Goal: Task Accomplishment & Management: Manage account settings

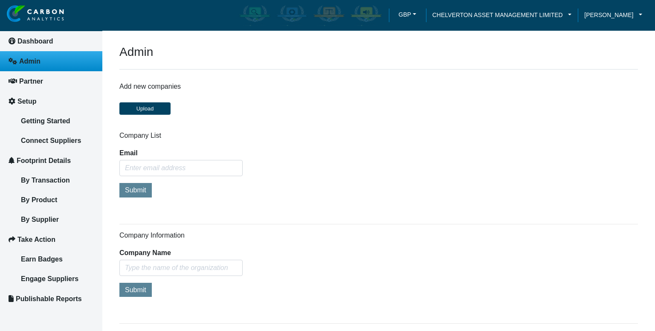
scroll to position [384, 0]
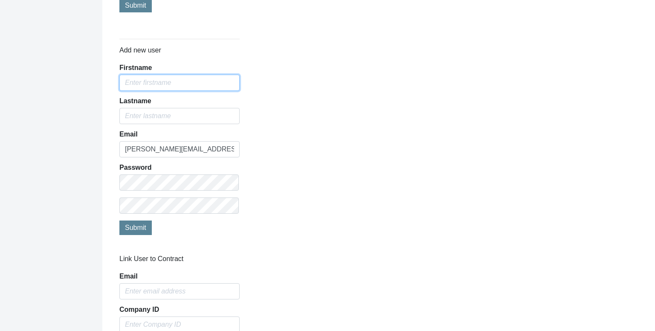
click at [144, 75] on input "Firstname" at bounding box center [179, 83] width 120 height 16
type input "[PERSON_NAME]"
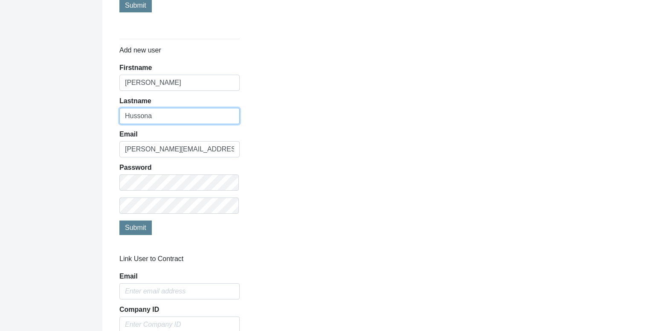
type input "Hussona"
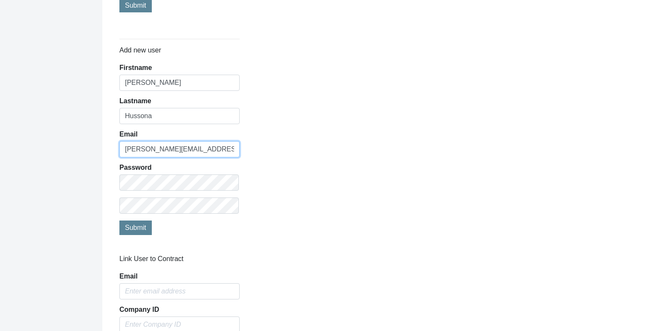
click at [126, 143] on input "[PERSON_NAME][EMAIL_ADDRESS][DOMAIN_NAME]" at bounding box center [179, 149] width 120 height 16
paste input "[PERSON_NAME][EMAIL_ADDRESS][DOMAIN_NAME]"
type input "[PERSON_NAME][EMAIL_ADDRESS][DOMAIN_NAME]"
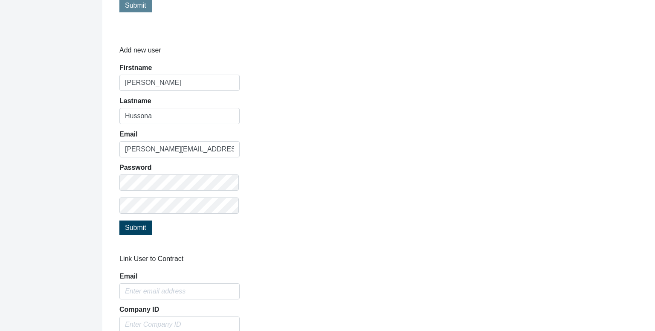
click at [482, 257] on div "Link User to Contract Email Company ID Customer ID Submit" at bounding box center [378, 324] width 531 height 141
click at [123, 229] on button "Submit" at bounding box center [135, 227] width 32 height 14
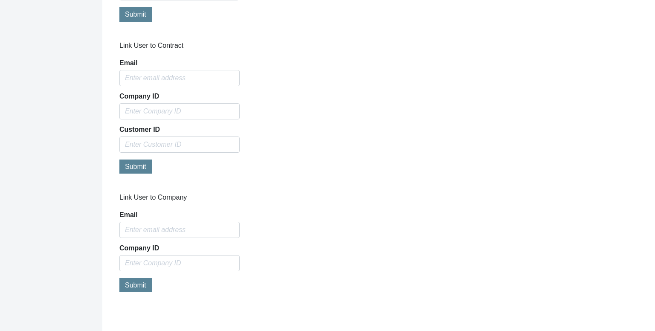
scroll to position [601, 0]
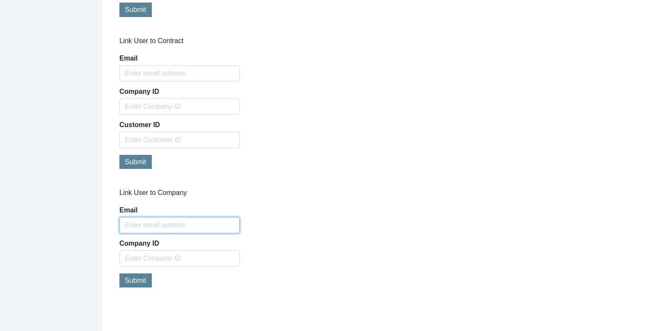
click at [164, 217] on input "Email" at bounding box center [179, 225] width 120 height 16
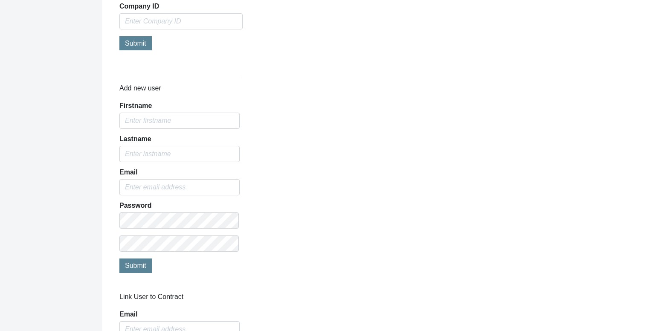
scroll to position [218, 0]
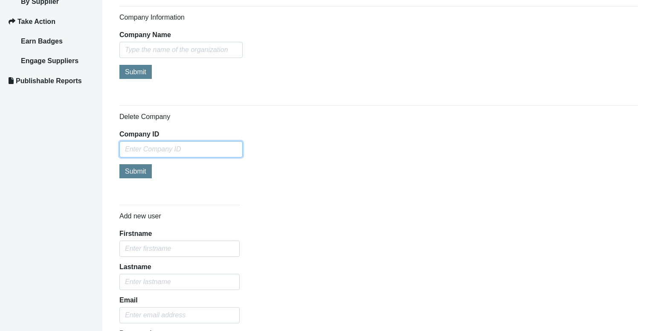
click at [164, 154] on input "Company ID" at bounding box center [180, 149] width 123 height 16
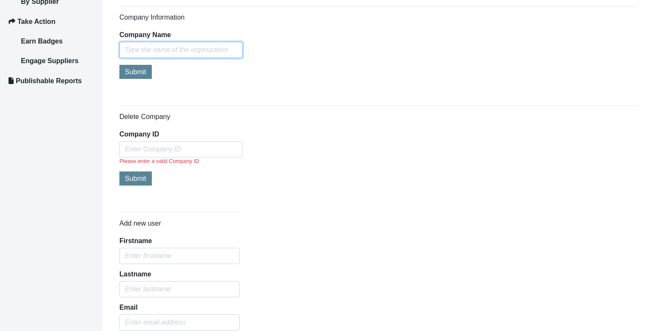
click at [176, 44] on input "text" at bounding box center [180, 50] width 123 height 16
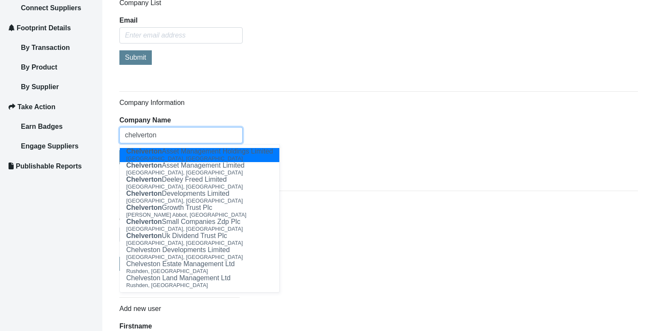
scroll to position [175, 0]
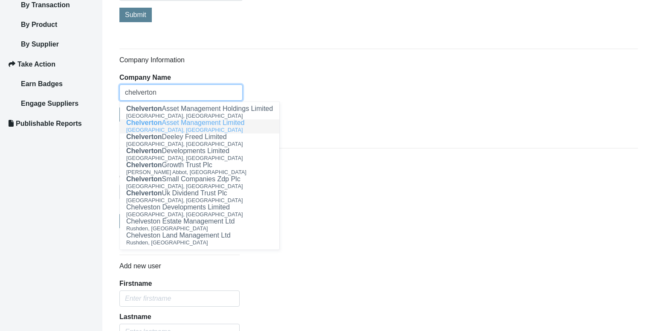
click at [233, 127] on div "[GEOGRAPHIC_DATA], [GEOGRAPHIC_DATA]" at bounding box center [199, 129] width 147 height 7
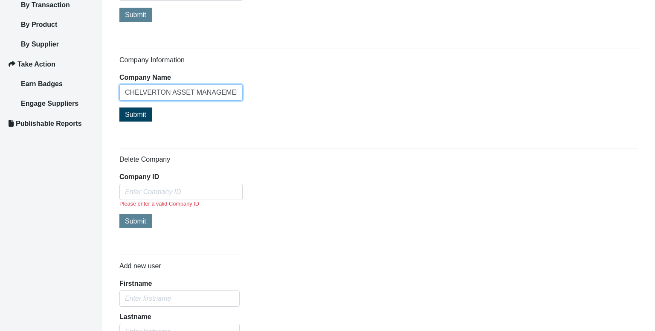
type input "CHELVERTON ASSET MANAGEMENT LIMITED"
click at [127, 111] on span "Submit" at bounding box center [135, 114] width 21 height 7
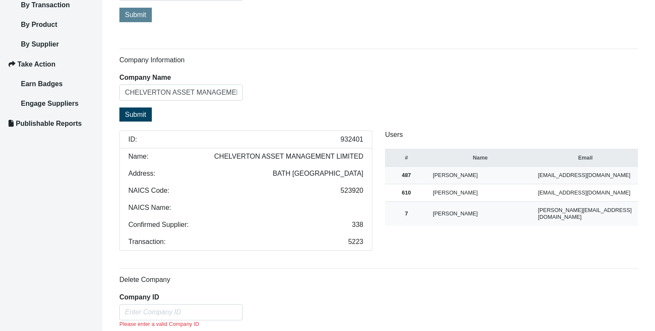
click at [348, 137] on span "932401" at bounding box center [351, 139] width 23 height 7
copy span "932401"
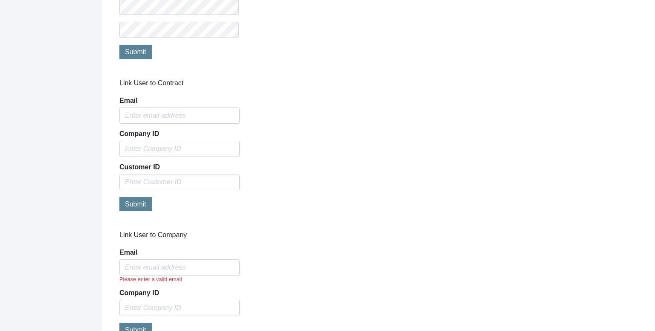
scroll to position [736, 0]
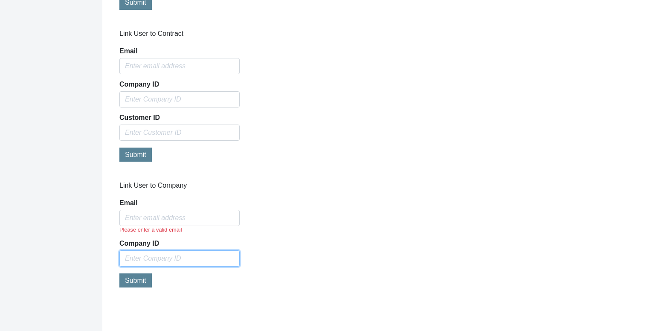
click at [182, 252] on input "text" at bounding box center [179, 258] width 120 height 16
paste input "932401"
type input "932401"
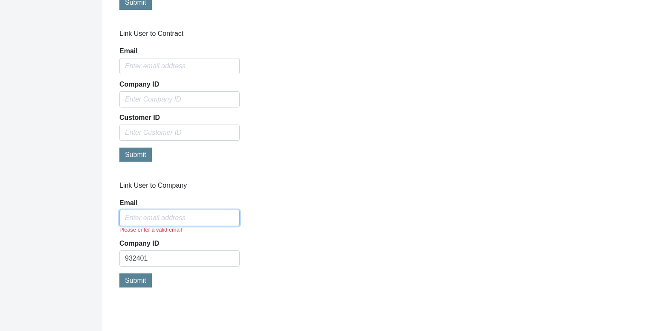
click at [160, 221] on input "Email" at bounding box center [179, 218] width 120 height 16
paste input "[PERSON_NAME][EMAIL_ADDRESS][DOMAIN_NAME]"
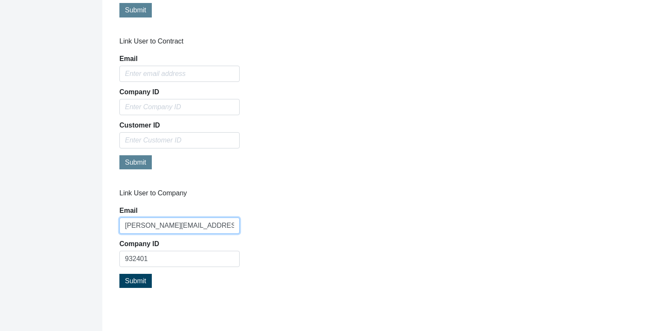
type input "[PERSON_NAME][EMAIL_ADDRESS][DOMAIN_NAME]"
click at [286, 213] on div "Link User to Company Email [PERSON_NAME][EMAIL_ADDRESS][DOMAIN_NAME] Company ID…" at bounding box center [378, 243] width 531 height 108
click at [133, 283] on button "Submit" at bounding box center [135, 281] width 32 height 14
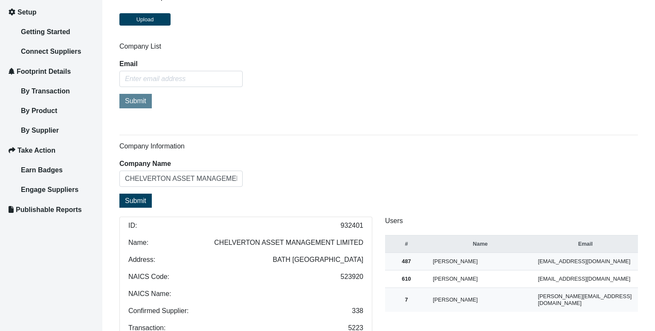
scroll to position [46, 0]
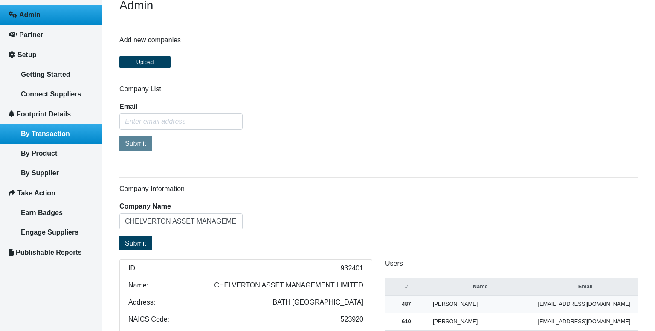
click at [56, 130] on span "By Transaction" at bounding box center [45, 133] width 49 height 7
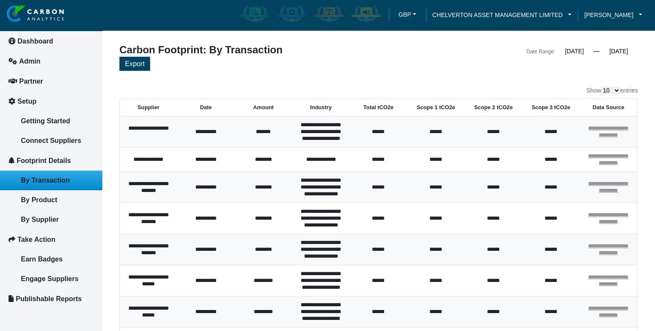
click at [526, 65] on div "Export" at bounding box center [378, 65] width 518 height 16
click at [613, 51] on input "[DATE]" at bounding box center [618, 51] width 38 height 8
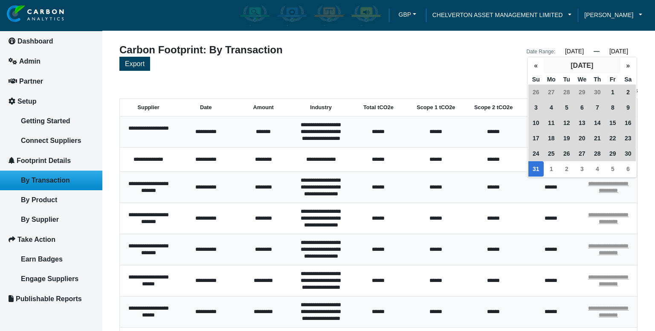
click at [602, 67] on button "[DATE]" at bounding box center [581, 65] width 77 height 15
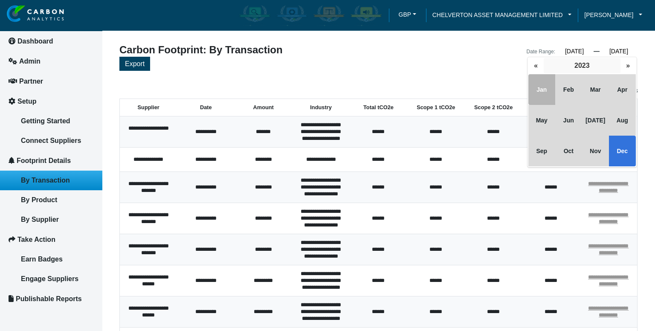
click at [593, 65] on button "2023" at bounding box center [581, 65] width 77 height 15
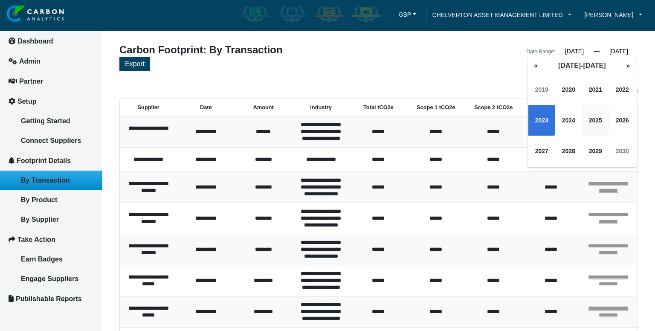
click at [594, 115] on span "2025" at bounding box center [595, 120] width 27 height 31
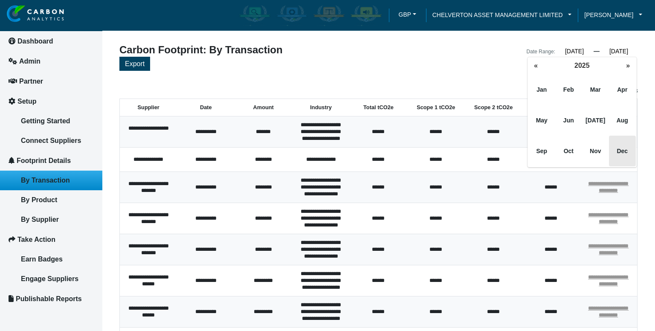
click at [612, 145] on span "Dec" at bounding box center [622, 151] width 27 height 31
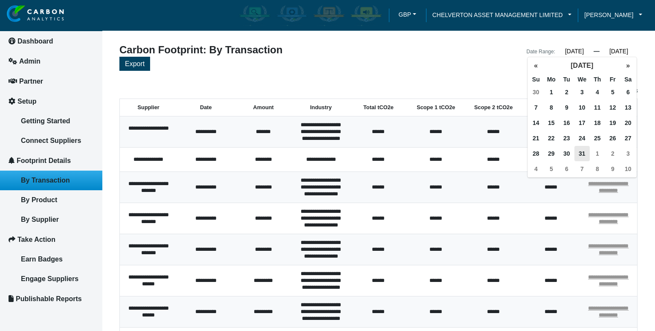
click at [574, 150] on span "31" at bounding box center [581, 153] width 15 height 15
type input "[DATE]"
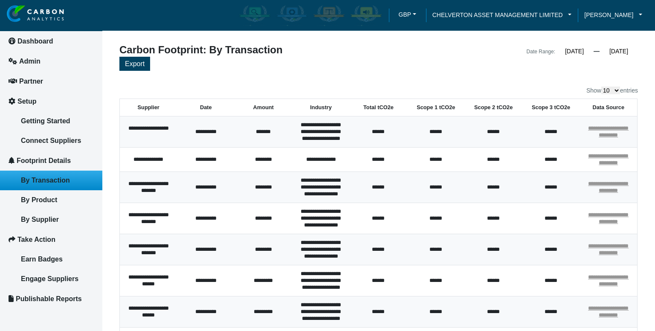
click at [455, 45] on div "Date Range: [DATE] « [DATE] » Su Mo Tu We Th Fr Sa 1 2 3 4 5 6 7 8 9 10 11 12 1…" at bounding box center [510, 51] width 265 height 12
click at [128, 63] on span "Export" at bounding box center [135, 63] width 20 height 7
click at [603, 89] on select "10 25 50 100" at bounding box center [610, 91] width 19 height 8
select select "100"
click at [601, 87] on select "10 25 50 100" at bounding box center [610, 91] width 19 height 8
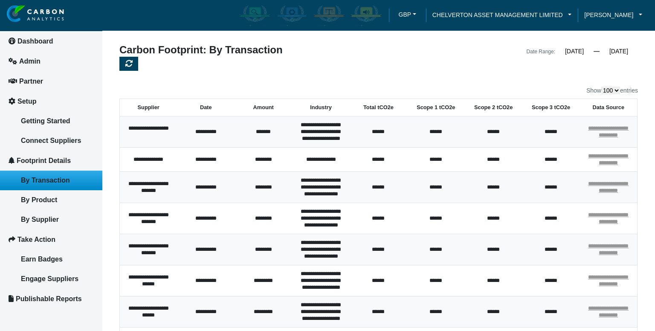
drag, startPoint x: 130, startPoint y: 104, endPoint x: 324, endPoint y: 131, distance: 195.8
drag, startPoint x: 140, startPoint y: 101, endPoint x: 211, endPoint y: 251, distance: 165.6
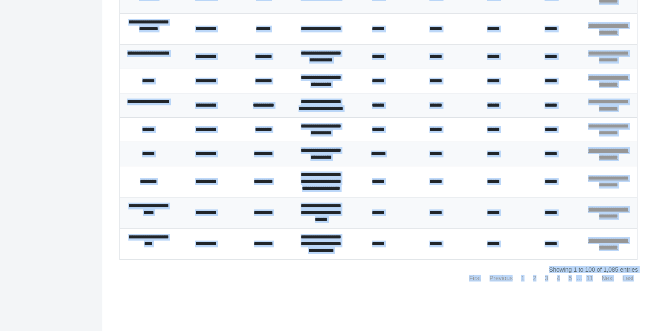
scroll to position [3006, 0]
drag, startPoint x: 124, startPoint y: 125, endPoint x: 627, endPoint y: 247, distance: 517.9
copy div "**********"
click at [533, 279] on link "2" at bounding box center [534, 277] width 3 height 7
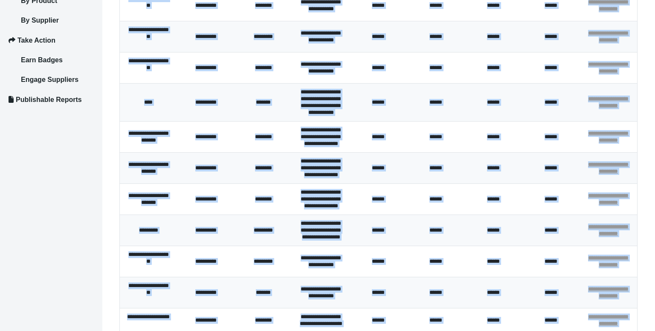
scroll to position [0, 0]
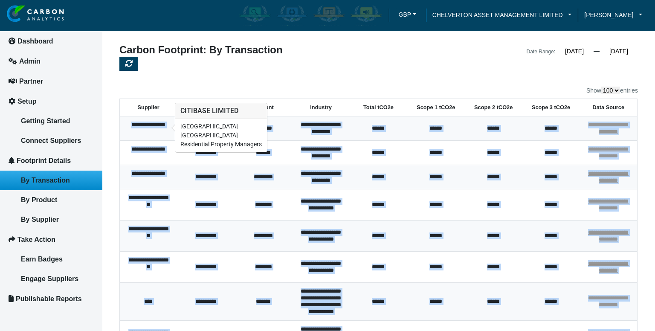
drag, startPoint x: 629, startPoint y: 306, endPoint x: 129, endPoint y: 127, distance: 531.6
copy tbody "**********"
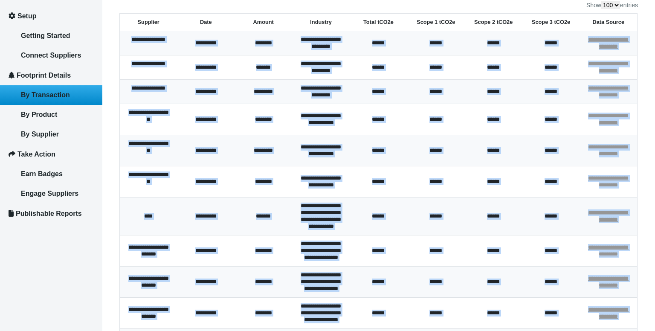
scroll to position [3061, 0]
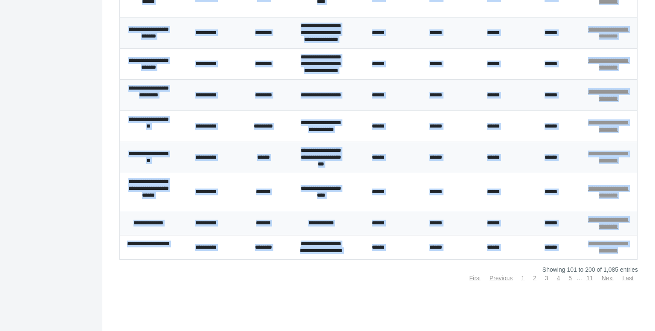
click at [545, 278] on link "3" at bounding box center [546, 277] width 3 height 7
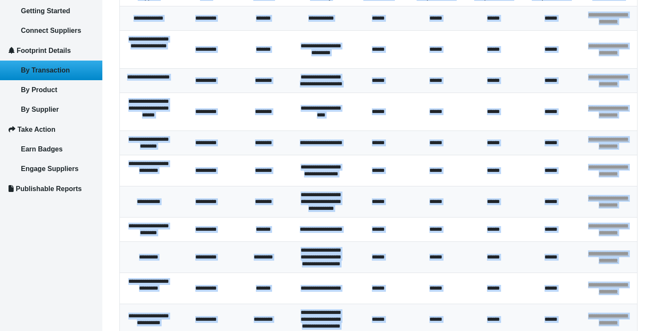
scroll to position [0, 0]
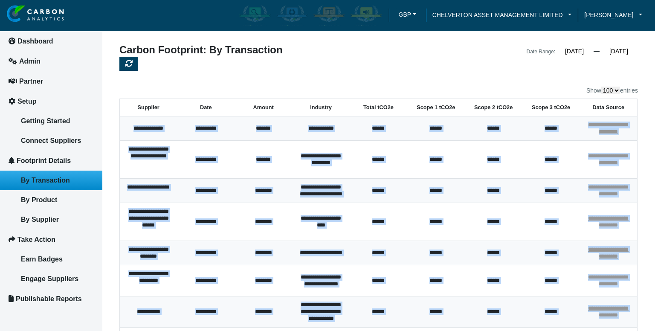
drag, startPoint x: 630, startPoint y: 277, endPoint x: 126, endPoint y: 132, distance: 524.0
copy tbody "**********"
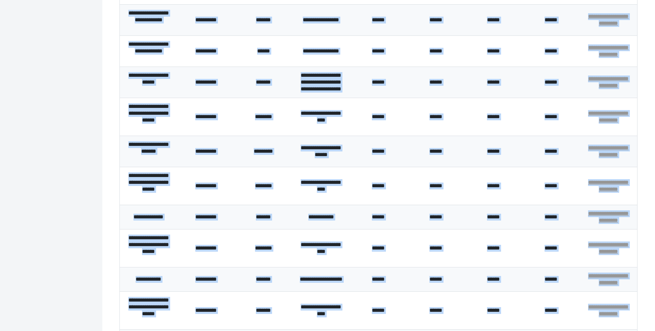
scroll to position [3081, 0]
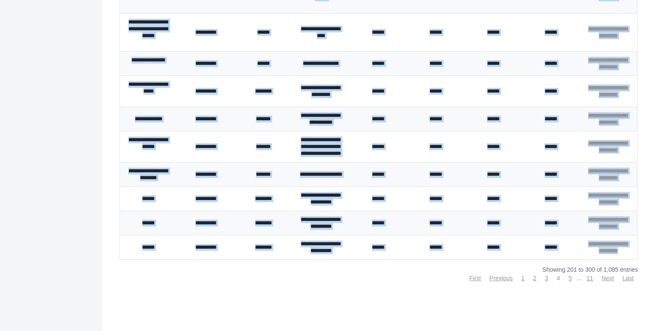
click at [557, 278] on link "4" at bounding box center [558, 277] width 3 height 7
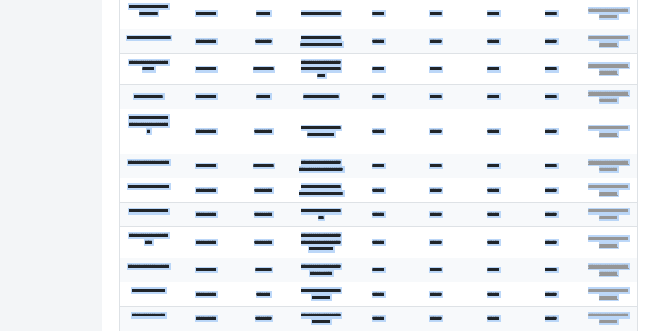
scroll to position [0, 0]
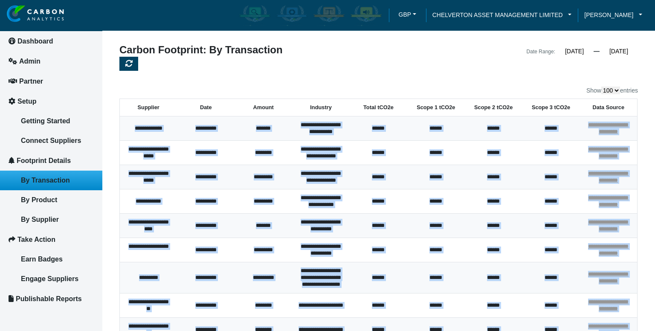
drag, startPoint x: 625, startPoint y: 253, endPoint x: 124, endPoint y: 123, distance: 517.4
copy tbody "**********"
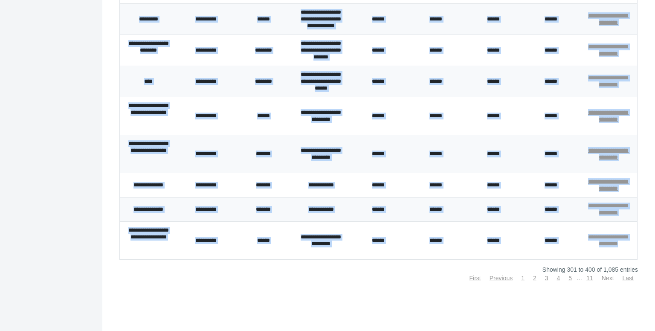
click at [603, 276] on link "Next" at bounding box center [607, 277] width 12 height 7
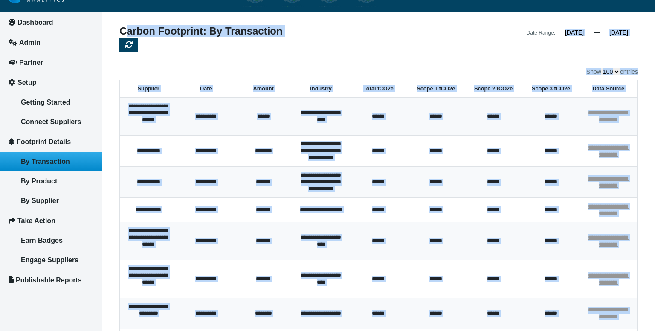
scroll to position [0, 0]
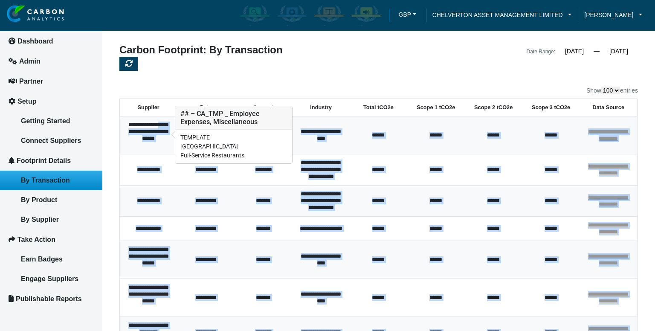
drag, startPoint x: 623, startPoint y: 256, endPoint x: 124, endPoint y: 127, distance: 514.9
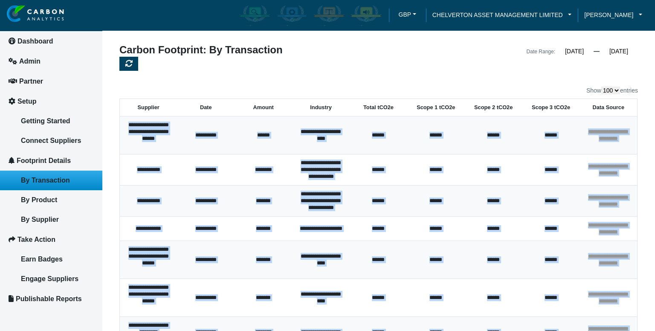
click at [121, 123] on td "**********" at bounding box center [149, 135] width 58 height 38
copy tbody "**********"
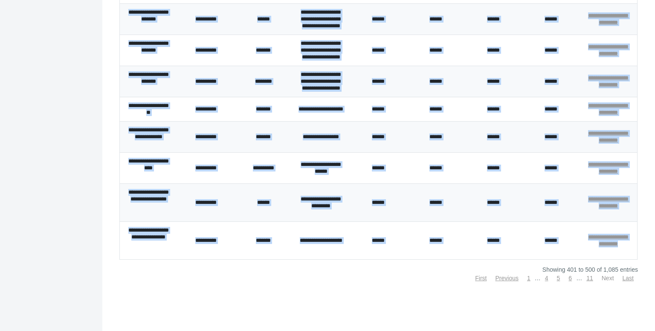
click at [606, 277] on link "Next" at bounding box center [607, 277] width 12 height 7
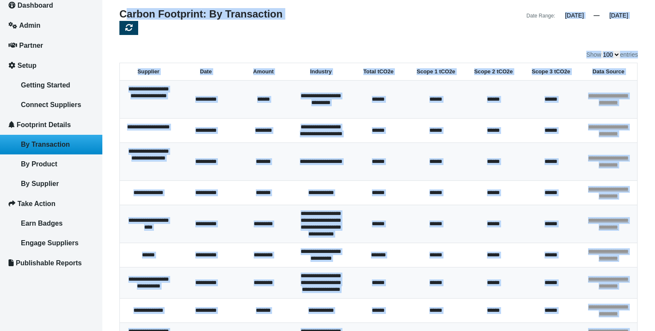
scroll to position [0, 0]
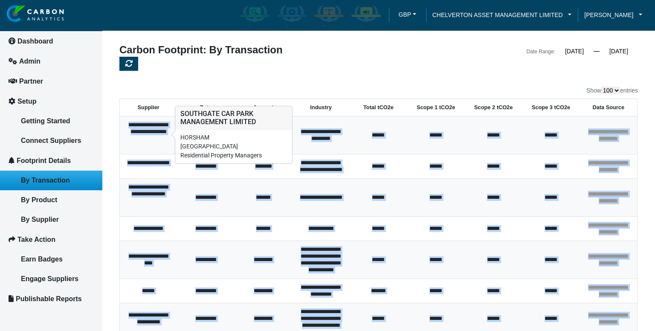
drag, startPoint x: 629, startPoint y: 300, endPoint x: 125, endPoint y: 125, distance: 534.2
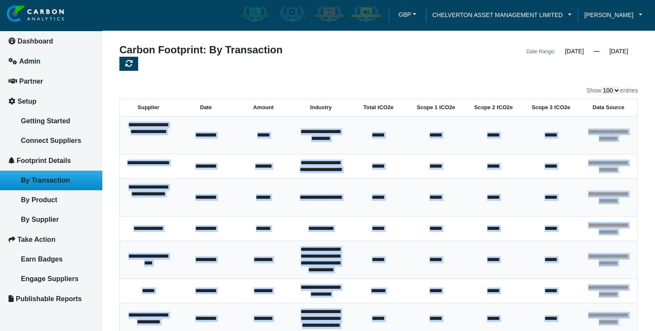
copy tbody "**********"
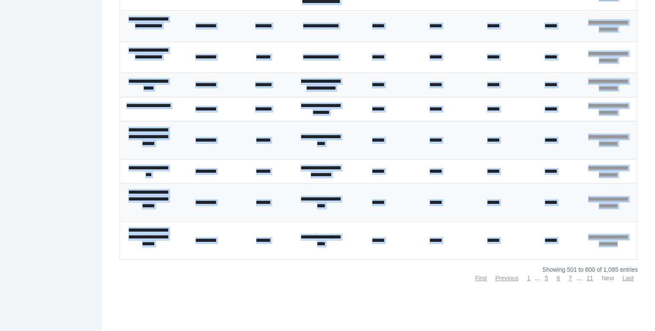
click at [603, 275] on link "Next" at bounding box center [607, 277] width 12 height 7
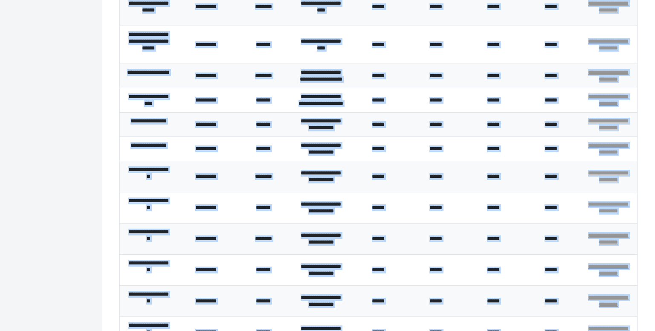
scroll to position [0, 0]
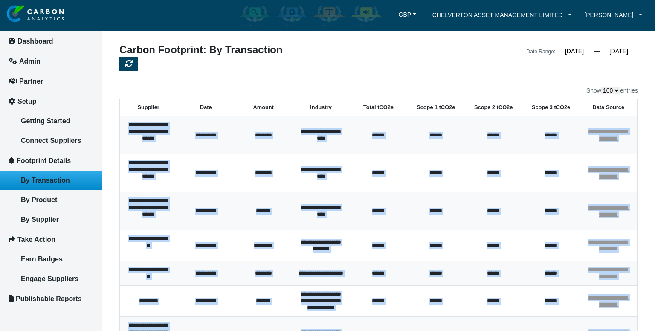
drag, startPoint x: 627, startPoint y: 258, endPoint x: 123, endPoint y: 124, distance: 521.9
copy tbody "**********"
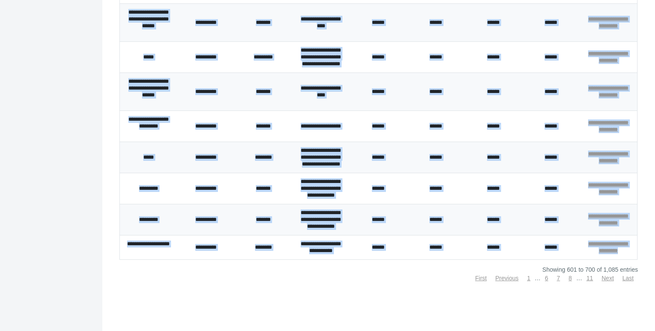
scroll to position [3068, 0]
click at [607, 279] on link "Next" at bounding box center [607, 277] width 12 height 7
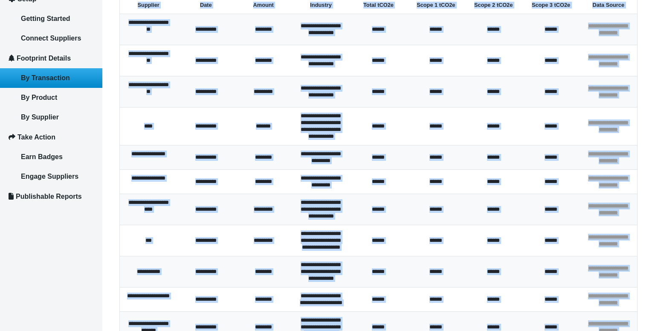
scroll to position [0, 0]
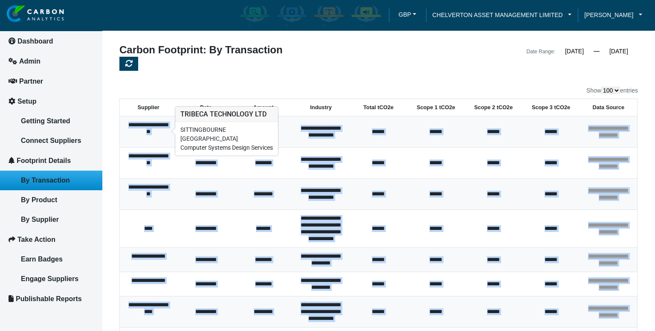
drag, startPoint x: 629, startPoint y: 257, endPoint x: 128, endPoint y: 126, distance: 517.6
copy tbody "**********"
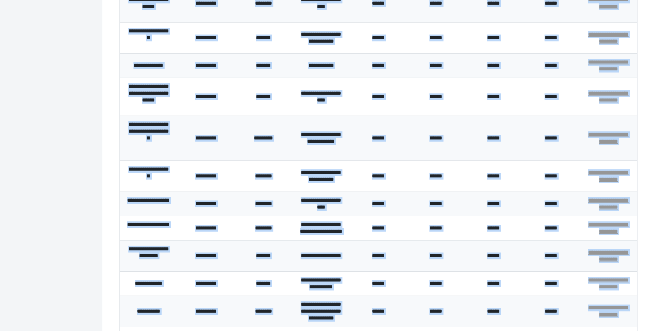
scroll to position [3020, 0]
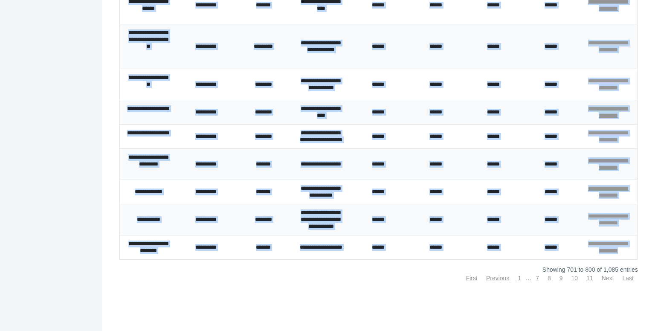
click at [606, 276] on link "Next" at bounding box center [607, 277] width 12 height 7
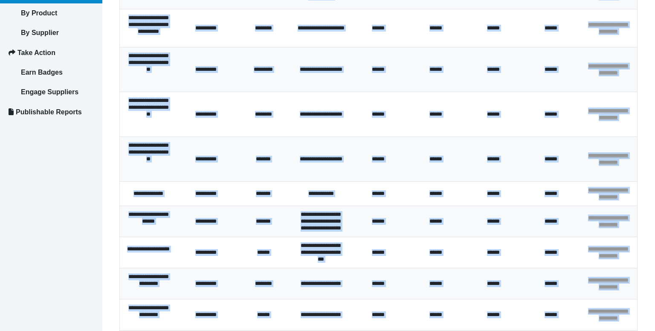
scroll to position [0, 0]
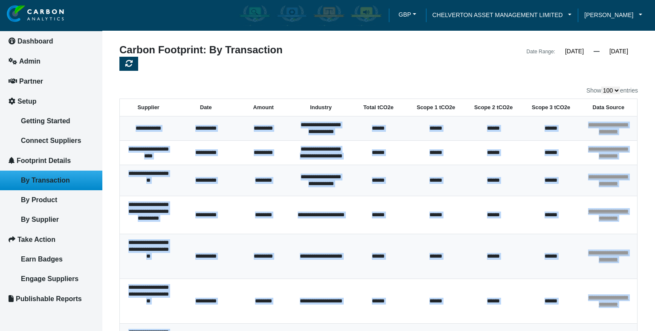
drag, startPoint x: 632, startPoint y: 300, endPoint x: 124, endPoint y: 130, distance: 535.9
copy tbody "**********"
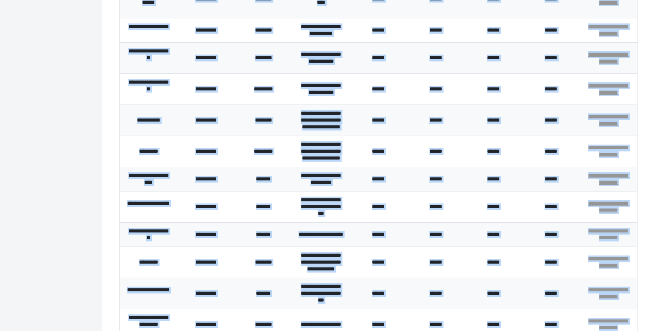
scroll to position [3197, 0]
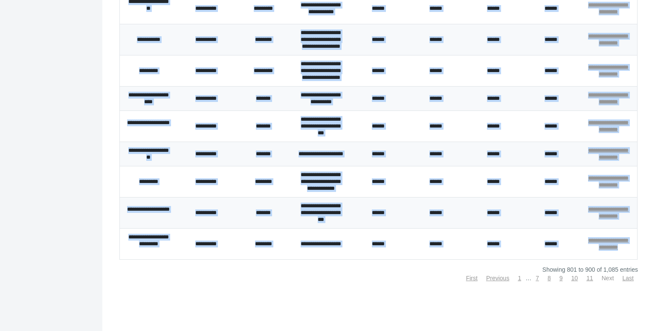
click at [603, 276] on link "Next" at bounding box center [607, 277] width 12 height 7
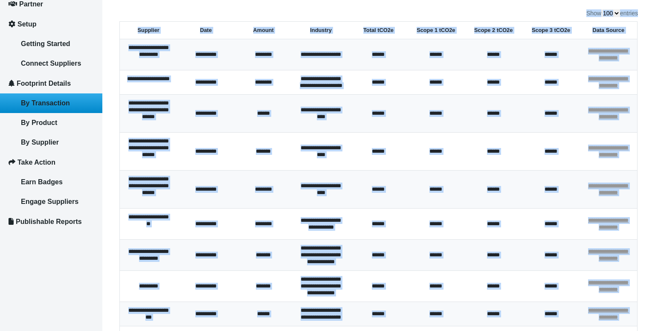
scroll to position [0, 0]
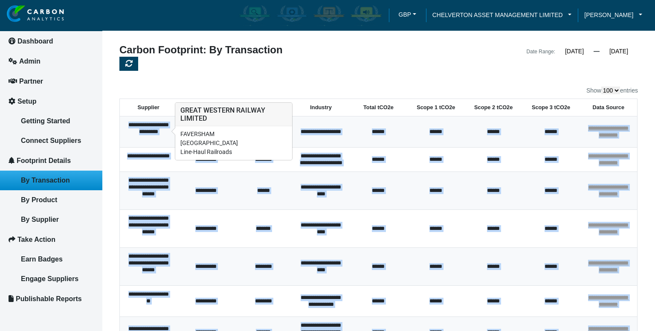
drag, startPoint x: 629, startPoint y: 256, endPoint x: 139, endPoint y: 121, distance: 508.0
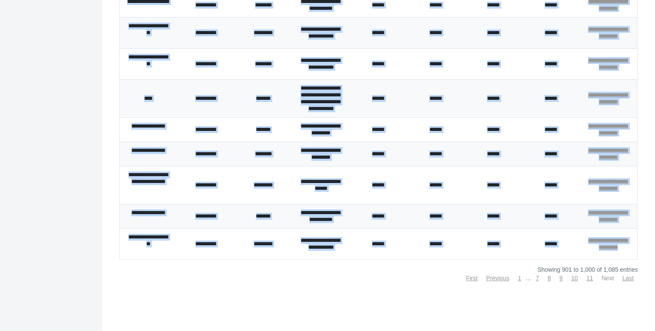
click at [603, 280] on link "Next" at bounding box center [607, 277] width 12 height 7
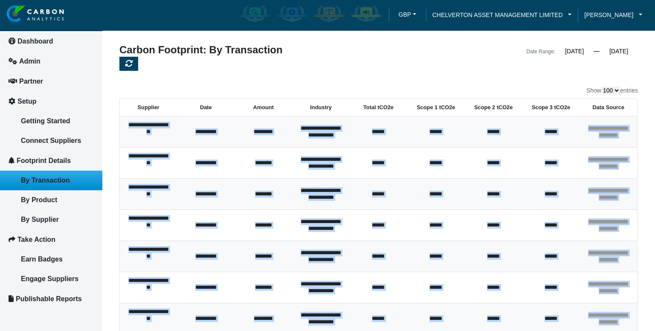
drag, startPoint x: 628, startPoint y: 255, endPoint x: 122, endPoint y: 122, distance: 523.4
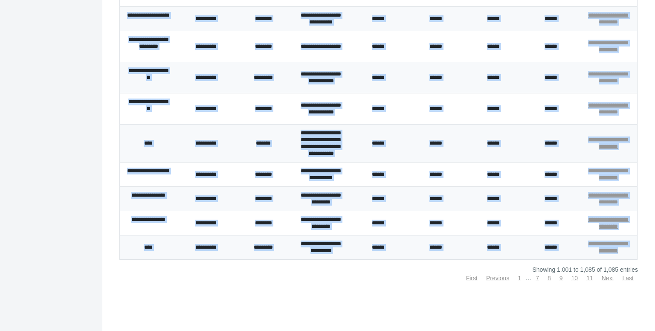
scroll to position [2589, 0]
click at [601, 275] on link "Next" at bounding box center [607, 277] width 12 height 7
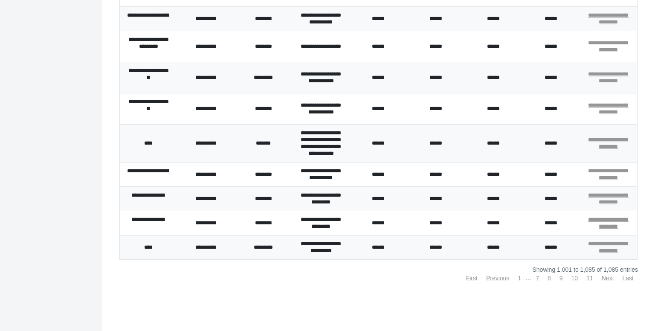
drag, startPoint x: 649, startPoint y: 300, endPoint x: 650, endPoint y: 295, distance: 5.2
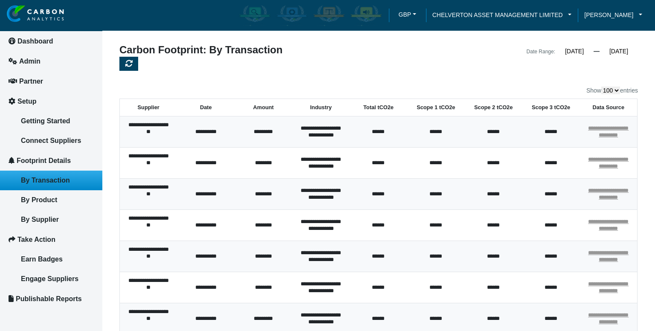
drag, startPoint x: 166, startPoint y: 84, endPoint x: 107, endPoint y: 70, distance: 60.7
click at [49, 43] on span "Dashboard" at bounding box center [35, 40] width 36 height 7
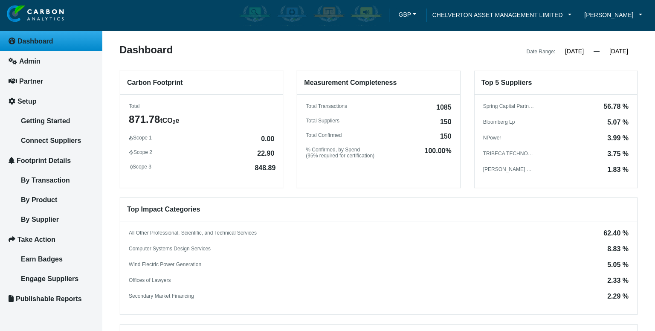
click at [297, 46] on div "Dashboard" at bounding box center [245, 51] width 265 height 12
click at [492, 55] on div "Date Range: [DATE] « [DATE] » Su Mo Tu We Th Fr Sa 1 2 3 4 5 6 7 8 9 10 11 12 1…" at bounding box center [510, 51] width 265 height 12
click at [585, 53] on input "[DATE]" at bounding box center [574, 51] width 38 height 8
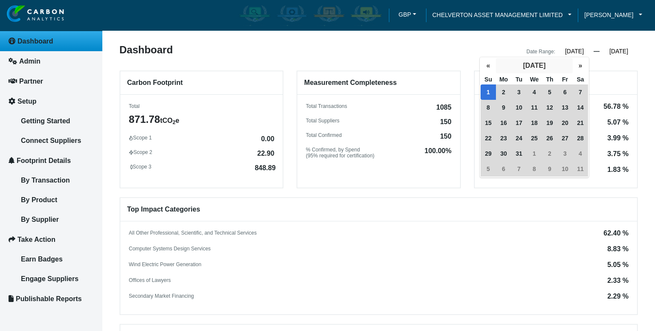
click at [523, 61] on button "[DATE]" at bounding box center [534, 65] width 77 height 15
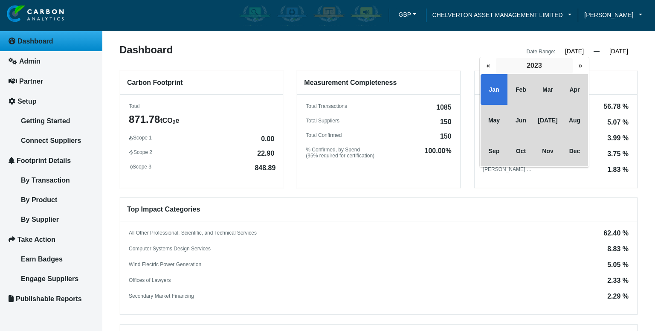
click at [524, 67] on button "2023" at bounding box center [534, 65] width 77 height 15
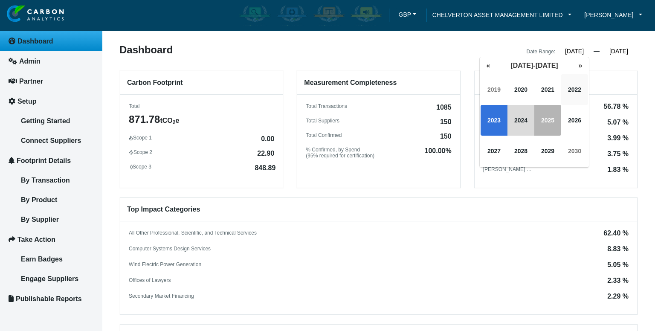
click at [564, 92] on span "2022" at bounding box center [574, 89] width 27 height 31
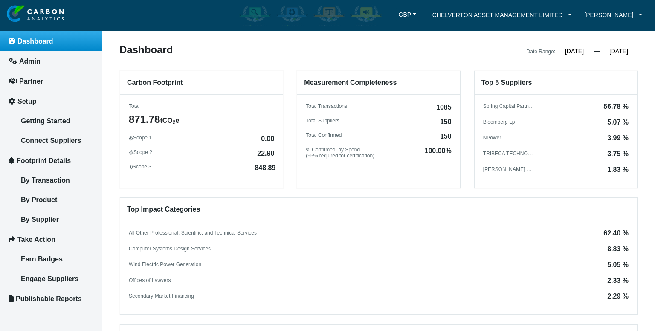
click at [43, 40] on span "Dashboard" at bounding box center [35, 40] width 36 height 7
click at [274, 51] on div "Dashboard" at bounding box center [245, 51] width 265 height 12
click at [520, 15] on span "CHELVERTON ASSET MANAGEMENT LIMITED" at bounding box center [497, 14] width 130 height 9
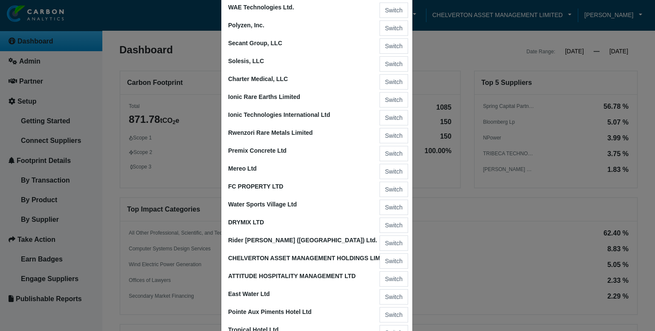
scroll to position [1023, 0]
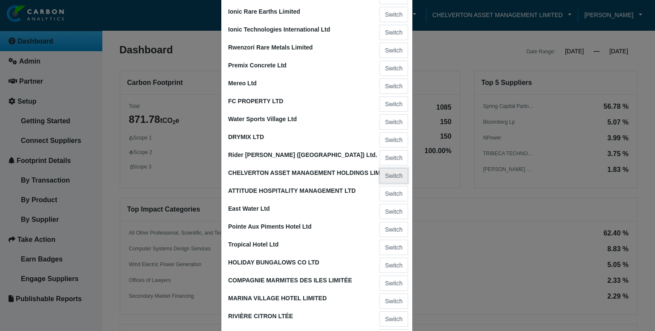
click at [385, 178] on button "Switch" at bounding box center [393, 175] width 29 height 15
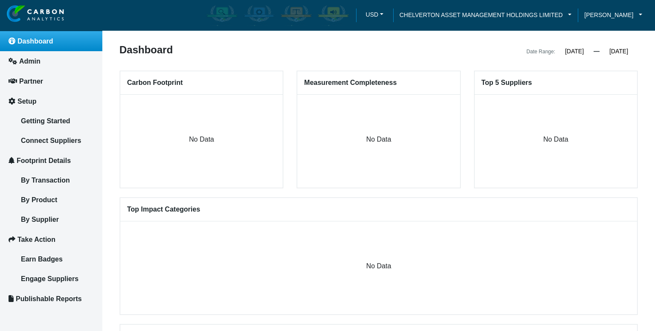
click at [18, 41] on span "Dashboard" at bounding box center [35, 40] width 36 height 7
